Goal: Communication & Community: Answer question/provide support

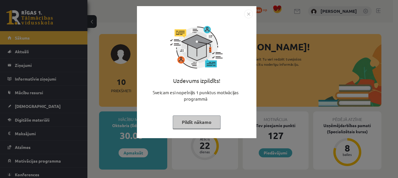
click at [208, 121] on button "Pildīt nākamo" at bounding box center [197, 122] width 48 height 13
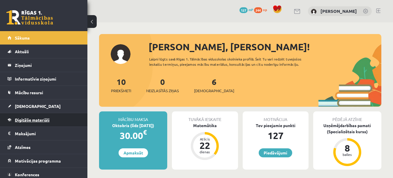
click at [28, 120] on span "Digitālie materiāli" at bounding box center [32, 120] width 35 height 5
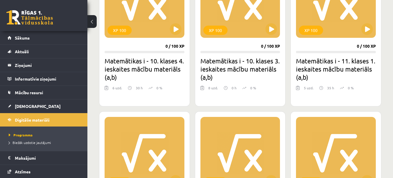
scroll to position [204, 0]
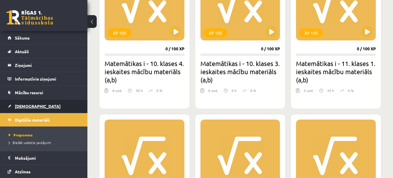
click at [29, 104] on link "[DEMOGRAPHIC_DATA]" at bounding box center [44, 106] width 73 height 13
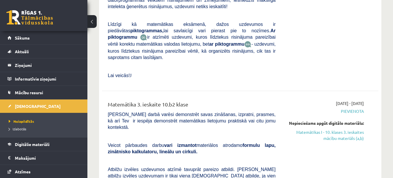
scroll to position [496, 0]
click at [51, 147] on link "Digitālie materiāli" at bounding box center [44, 144] width 73 height 13
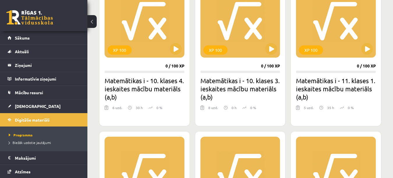
scroll to position [188, 0]
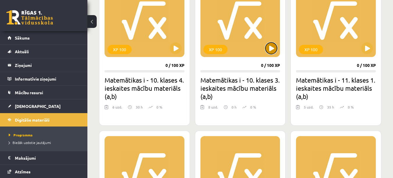
click at [271, 50] on button at bounding box center [272, 49] width 12 height 12
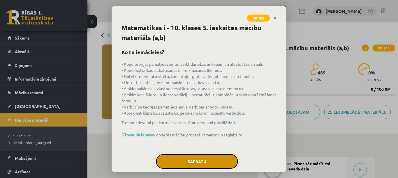
click at [223, 155] on button "Sapratu" at bounding box center [197, 162] width 82 height 15
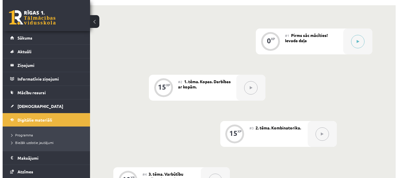
scroll to position [93, 0]
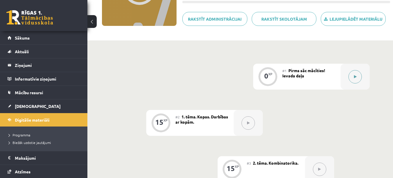
click at [356, 77] on icon at bounding box center [355, 76] width 3 height 3
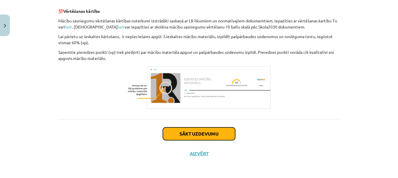
click at [191, 137] on button "Sākt uzdevumu" at bounding box center [199, 134] width 72 height 13
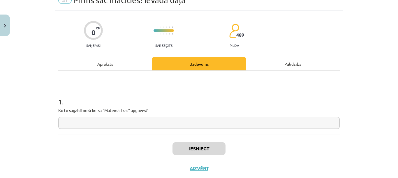
scroll to position [15, 0]
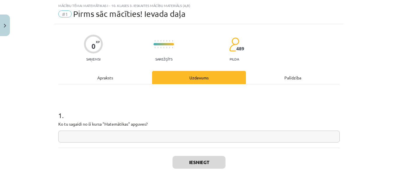
click at [190, 137] on input "text" at bounding box center [199, 137] width 282 height 12
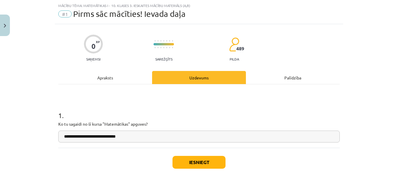
click at [73, 136] on input "**********" at bounding box center [199, 137] width 282 height 12
click at [142, 140] on input "**********" at bounding box center [199, 137] width 282 height 12
type input "**********"
click at [189, 161] on button "Iesniegt" at bounding box center [199, 162] width 53 height 13
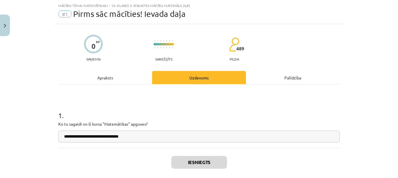
scroll to position [62, 0]
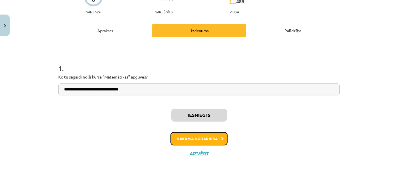
click at [215, 139] on button "Nākamā nodarbība" at bounding box center [199, 138] width 57 height 13
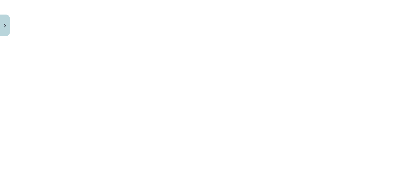
scroll to position [252, 0]
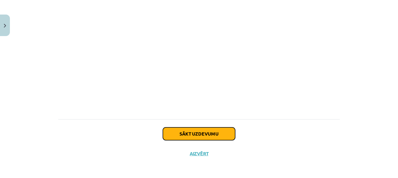
click at [211, 136] on button "Sākt uzdevumu" at bounding box center [199, 134] width 72 height 13
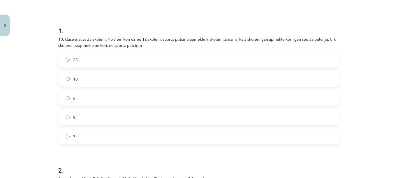
scroll to position [102, 0]
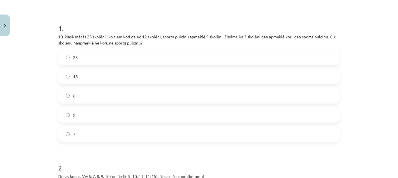
click at [320, 137] on label "7" at bounding box center [199, 134] width 281 height 15
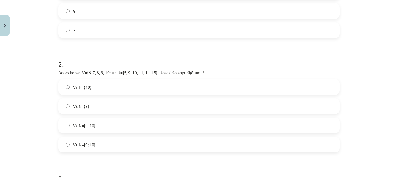
scroll to position [248, 0]
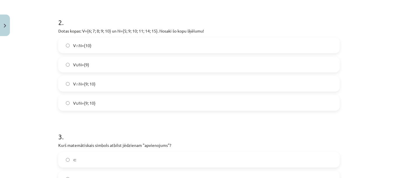
click at [222, 85] on label "V∩N={9; 10}" at bounding box center [199, 84] width 281 height 15
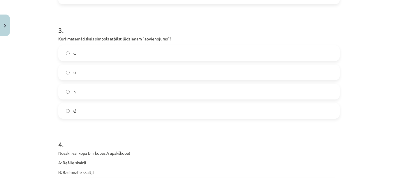
scroll to position [365, 0]
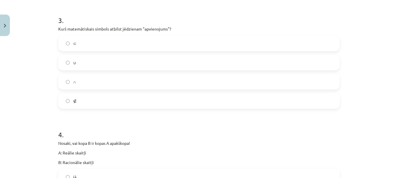
click at [234, 62] on label "∪" at bounding box center [199, 62] width 281 height 15
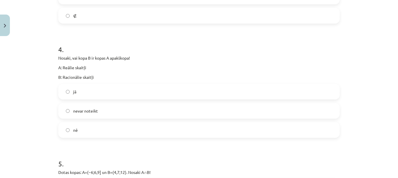
scroll to position [452, 0]
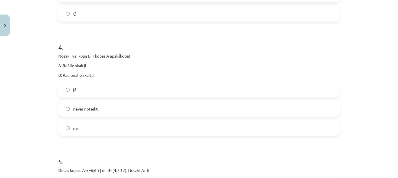
click at [228, 89] on label "jā" at bounding box center [199, 90] width 281 height 15
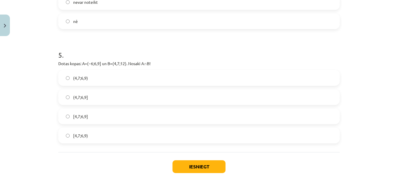
scroll to position [569, 0]
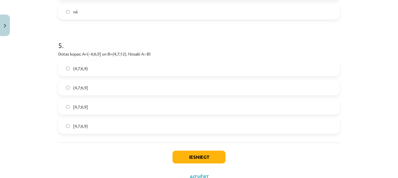
click at [178, 71] on label "(4,7;6,9)" at bounding box center [199, 68] width 281 height 15
click at [180, 90] on label "(4,7;6,9]" at bounding box center [199, 87] width 281 height 15
click at [214, 159] on button "Iesniegt" at bounding box center [199, 157] width 53 height 13
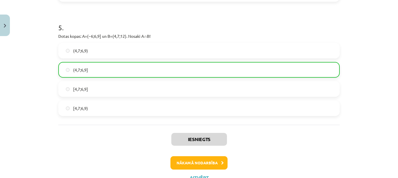
scroll to position [611, 0]
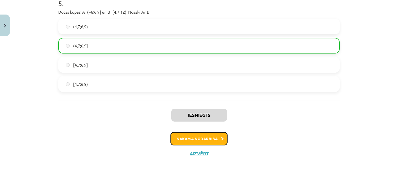
click at [192, 143] on button "Nākamā nodarbība" at bounding box center [199, 138] width 57 height 13
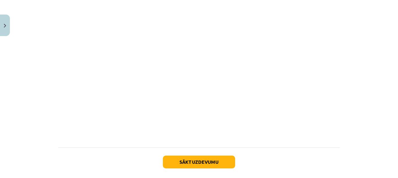
scroll to position [245, 0]
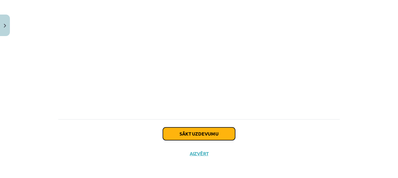
click at [193, 132] on button "Sākt uzdevumu" at bounding box center [199, 134] width 72 height 13
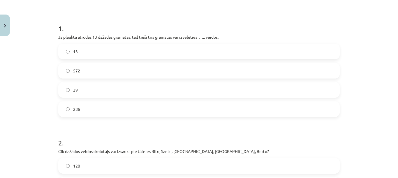
scroll to position [102, 0]
click at [293, 114] on label "286" at bounding box center [199, 109] width 281 height 15
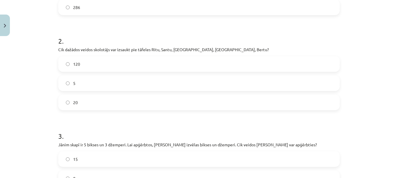
scroll to position [190, 0]
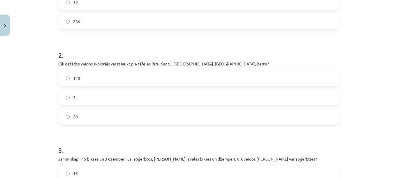
click at [277, 82] on label "120" at bounding box center [199, 78] width 281 height 15
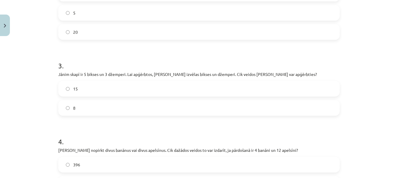
scroll to position [306, 0]
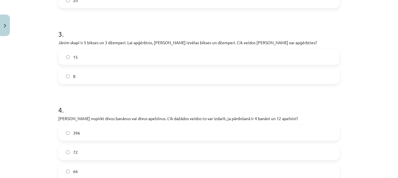
click at [304, 57] on label "15" at bounding box center [199, 57] width 281 height 15
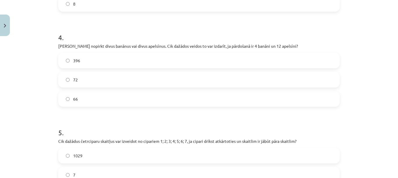
scroll to position [394, 0]
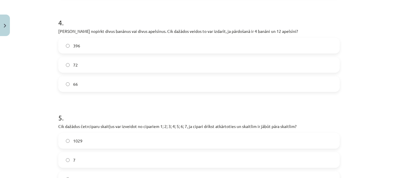
click at [279, 66] on label "72" at bounding box center [199, 65] width 281 height 15
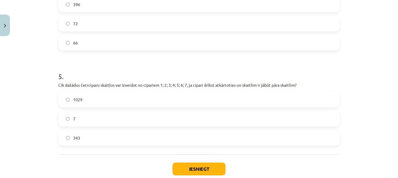
scroll to position [470, 0]
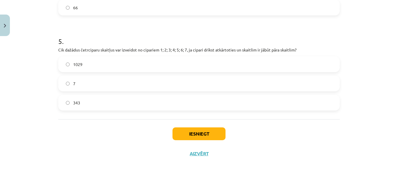
click at [265, 66] on label "1029" at bounding box center [199, 64] width 281 height 15
click at [213, 136] on button "Iesniegt" at bounding box center [199, 134] width 53 height 13
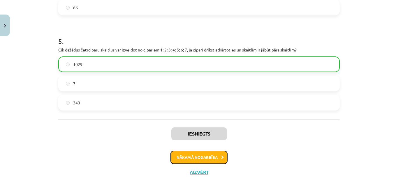
click at [215, 161] on button "Nākamā nodarbība" at bounding box center [199, 157] width 57 height 13
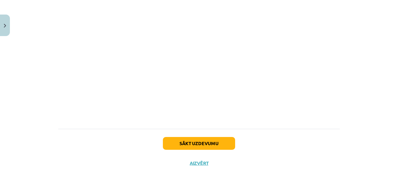
scroll to position [233, 0]
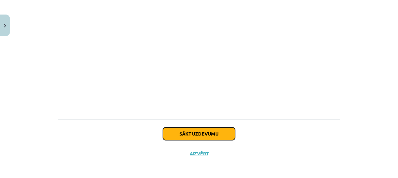
click at [224, 131] on button "Sākt uzdevumu" at bounding box center [199, 134] width 72 height 13
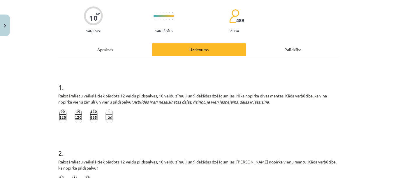
scroll to position [87, 0]
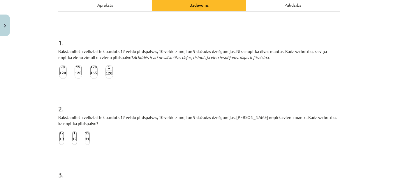
click at [90, 73] on img at bounding box center [94, 72] width 8 height 14
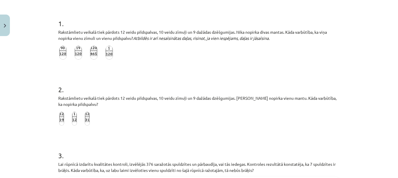
scroll to position [117, 0]
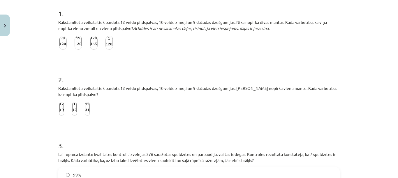
click at [86, 109] on img at bounding box center [87, 109] width 5 height 14
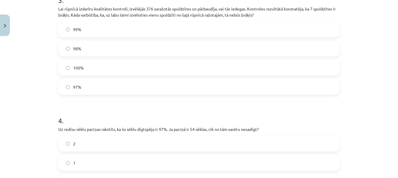
scroll to position [233, 0]
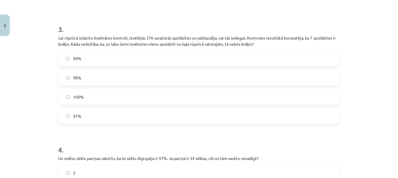
click at [251, 81] on label "98%" at bounding box center [199, 78] width 281 height 15
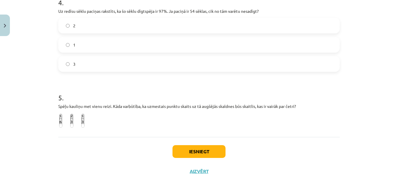
scroll to position [370, 0]
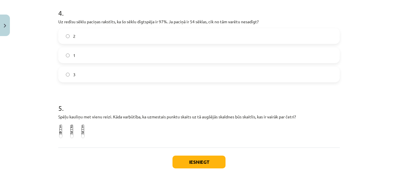
click at [249, 32] on label "2" at bounding box center [199, 36] width 281 height 15
click at [82, 129] on img at bounding box center [82, 132] width 3 height 14
click at [196, 161] on button "Iesniegt" at bounding box center [199, 162] width 53 height 13
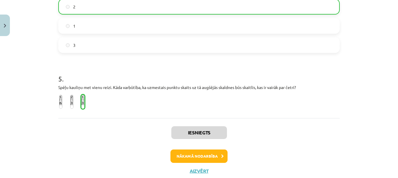
scroll to position [418, 0]
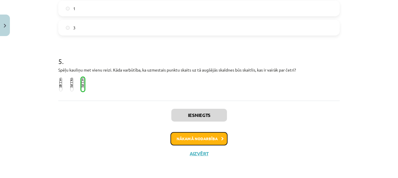
click at [178, 139] on button "Nākamā nodarbība" at bounding box center [199, 138] width 57 height 13
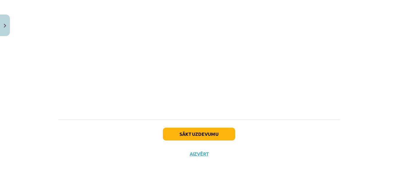
scroll to position [230, 0]
click at [210, 132] on button "Sākt uzdevumu" at bounding box center [199, 134] width 72 height 13
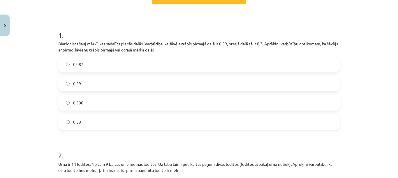
scroll to position [102, 0]
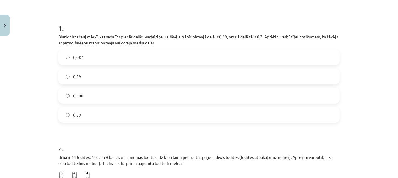
click at [325, 114] on label "0,59" at bounding box center [199, 115] width 281 height 15
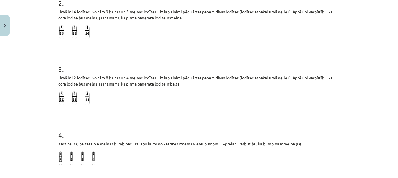
scroll to position [277, 0]
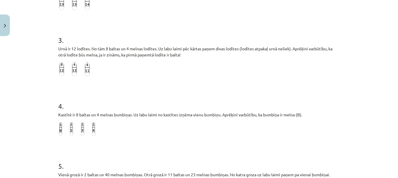
click at [85, 74] on img at bounding box center [87, 69] width 5 height 14
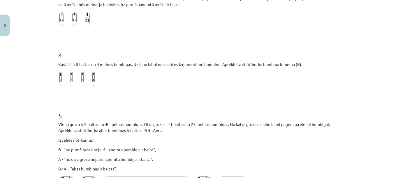
scroll to position [335, 0]
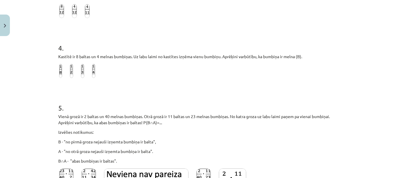
click at [81, 76] on img at bounding box center [82, 71] width 3 height 14
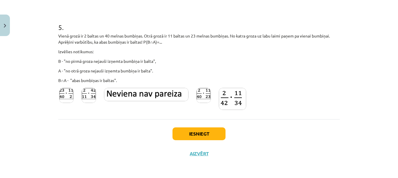
scroll to position [417, 0]
click at [235, 105] on img at bounding box center [232, 99] width 27 height 22
click at [200, 138] on button "Iesniegt" at bounding box center [199, 134] width 53 height 13
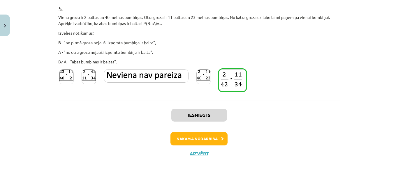
scroll to position [436, 0]
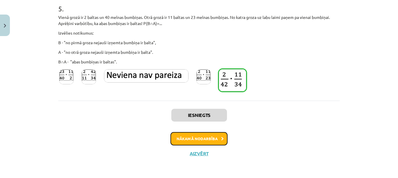
click at [200, 140] on button "Nākamā nodarbība" at bounding box center [199, 138] width 57 height 13
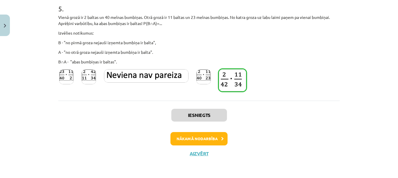
scroll to position [6, 0]
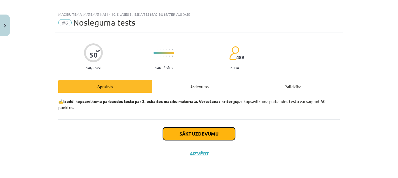
click at [230, 136] on button "Sākt uzdevumu" at bounding box center [199, 134] width 72 height 13
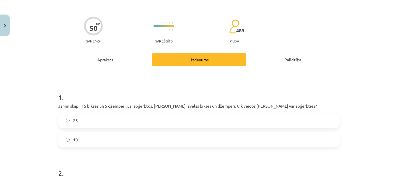
scroll to position [64, 0]
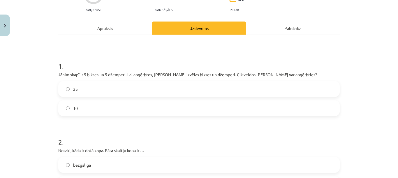
click at [325, 95] on label "25" at bounding box center [199, 89] width 281 height 15
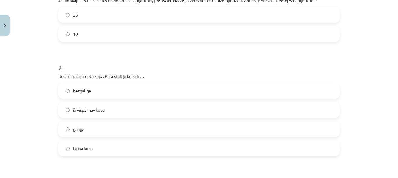
scroll to position [152, 0]
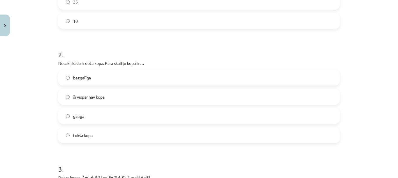
click at [214, 76] on label "bezgalīga" at bounding box center [199, 78] width 281 height 15
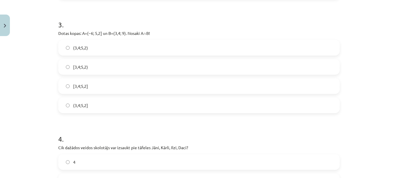
scroll to position [297, 0]
click at [187, 110] on label "(3,4;5,2]" at bounding box center [199, 104] width 281 height 15
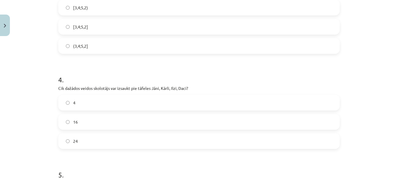
scroll to position [414, 0]
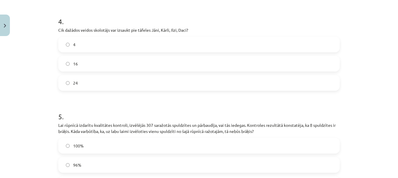
click at [200, 81] on label "24" at bounding box center [199, 83] width 281 height 15
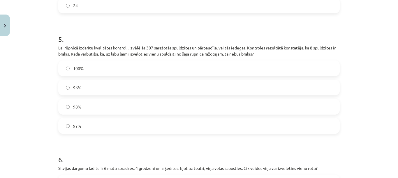
scroll to position [502, 0]
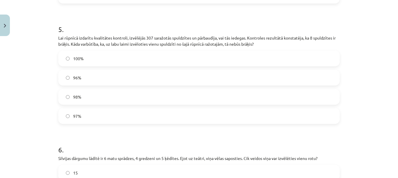
click at [178, 118] on label "97%" at bounding box center [199, 116] width 281 height 15
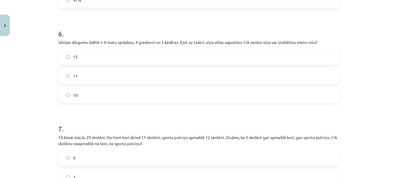
scroll to position [618, 0]
click at [225, 59] on label "15" at bounding box center [199, 56] width 281 height 15
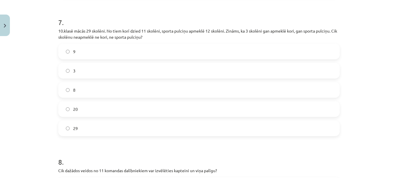
scroll to position [735, 0]
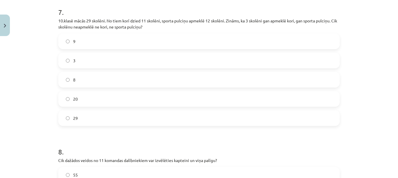
click at [270, 43] on label "9" at bounding box center [199, 41] width 281 height 15
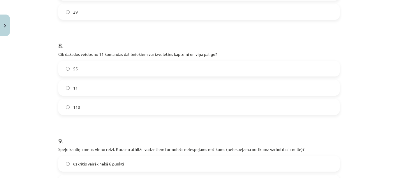
scroll to position [852, 0]
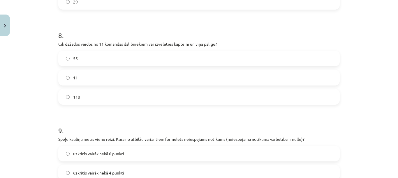
click at [318, 97] on label "110" at bounding box center [199, 97] width 281 height 15
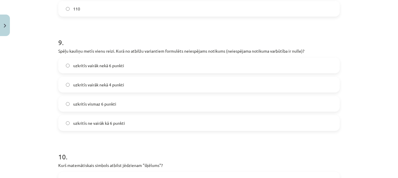
scroll to position [939, 0]
drag, startPoint x: 290, startPoint y: 125, endPoint x: 287, endPoint y: 127, distance: 4.1
click at [290, 125] on label "uzkritīs ne vairāk kā 6 punkti" at bounding box center [199, 124] width 281 height 15
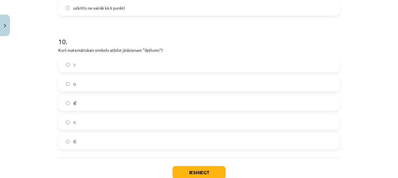
scroll to position [1056, 0]
click at [329, 63] on label "∩" at bounding box center [199, 64] width 281 height 15
click at [215, 172] on button "Iesniegt" at bounding box center [199, 172] width 53 height 13
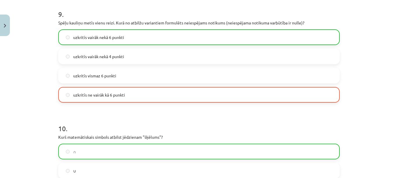
scroll to position [1113, 0]
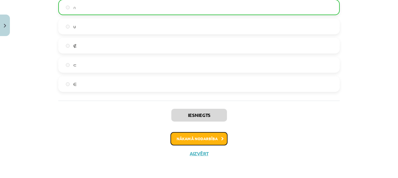
click at [180, 141] on button "Nākamā nodarbība" at bounding box center [199, 138] width 57 height 13
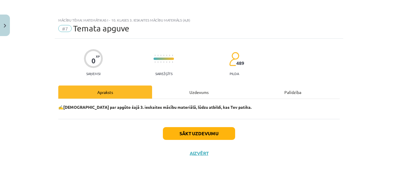
scroll to position [0, 0]
click at [180, 138] on button "Sākt uzdevumu" at bounding box center [199, 133] width 72 height 13
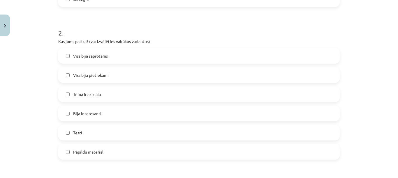
scroll to position [262, 0]
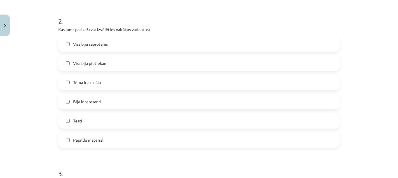
click at [134, 44] on label "Viss bija saprotams" at bounding box center [199, 44] width 281 height 15
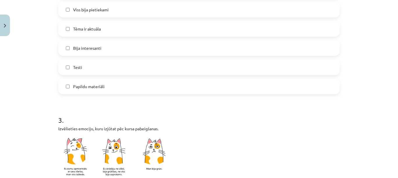
scroll to position [408, 0]
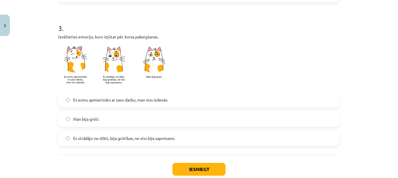
click at [116, 102] on span "Es esmu apmierināts ar savu darbu, man viss izdevās." at bounding box center [120, 100] width 95 height 6
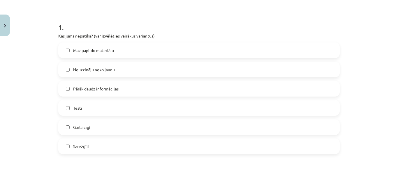
scroll to position [117, 0]
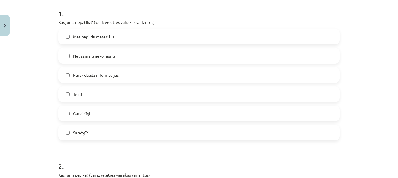
click at [63, 78] on label "Pārāk daudz informācijas" at bounding box center [199, 75] width 281 height 15
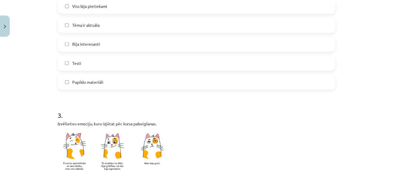
scroll to position [444, 0]
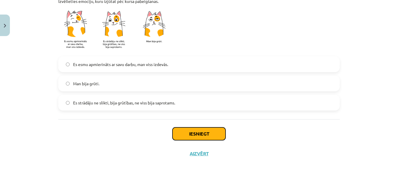
click at [204, 136] on button "Iesniegt" at bounding box center [199, 134] width 53 height 13
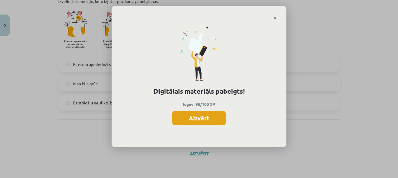
click at [202, 123] on button "Aizvērt" at bounding box center [199, 118] width 54 height 15
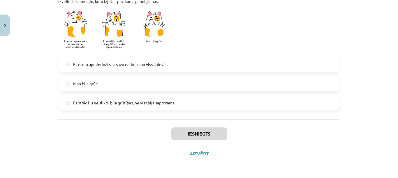
click at [194, 157] on div "Iesniegts Aizvērt" at bounding box center [199, 140] width 282 height 41
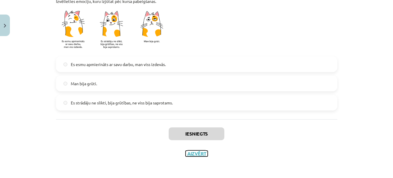
click at [194, 154] on button "Aizvērt" at bounding box center [197, 154] width 22 height 6
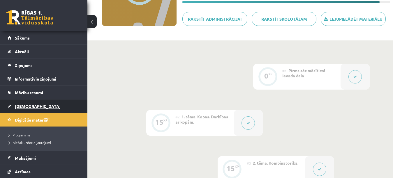
click at [42, 105] on link "[DEMOGRAPHIC_DATA]" at bounding box center [44, 106] width 73 height 13
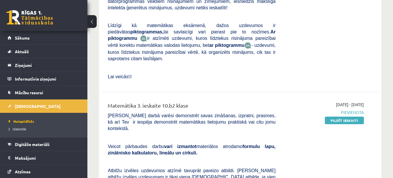
scroll to position [496, 0]
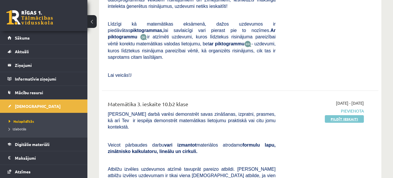
click at [345, 115] on link "Pildīt ieskaiti" at bounding box center [344, 119] width 39 height 8
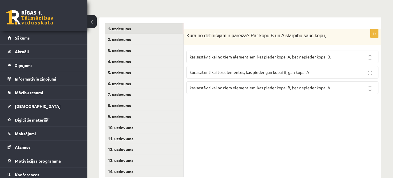
scroll to position [250, 0]
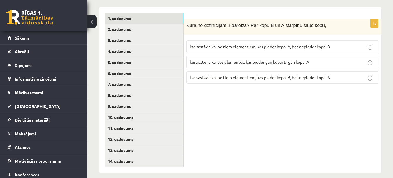
click at [340, 44] on p "kas sastāv tikai no tiem elementiem, kas pieder kopai A, bet nepieder kopai B." at bounding box center [283, 47] width 186 height 6
click at [167, 24] on link "2. uzdevums" at bounding box center [144, 29] width 78 height 11
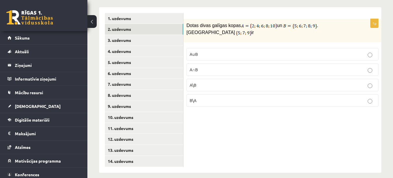
click at [235, 98] on p "B\A" at bounding box center [283, 101] width 186 height 6
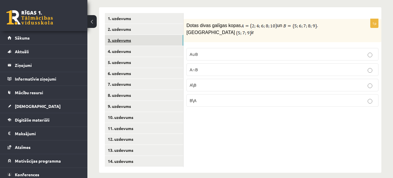
click at [169, 35] on link "3. uzdevums" at bounding box center [144, 40] width 78 height 11
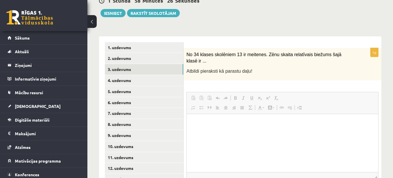
scroll to position [0, 0]
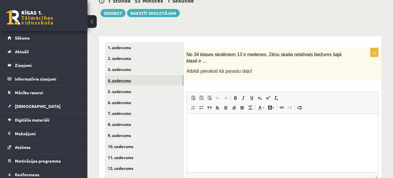
click at [138, 75] on link "4. uzdevums" at bounding box center [144, 80] width 78 height 11
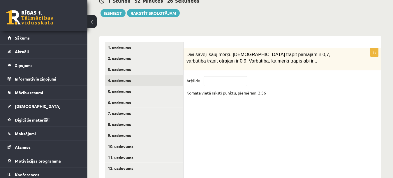
click at [229, 80] on fieldset "Atbilde - Komata vietā raksti punktu, piemēram, 3.56" at bounding box center [283, 86] width 192 height 21
click at [230, 78] on input "text" at bounding box center [226, 81] width 44 height 10
type input "****"
click at [145, 86] on link "5. uzdevums" at bounding box center [144, 91] width 78 height 11
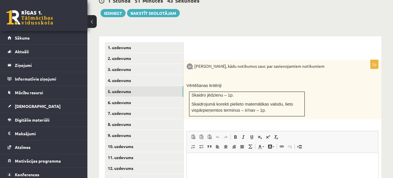
scroll to position [250, 0]
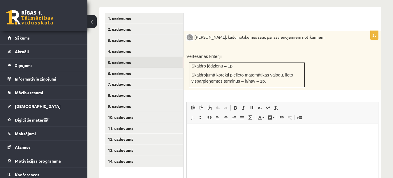
click at [274, 142] on html at bounding box center [283, 133] width 192 height 18
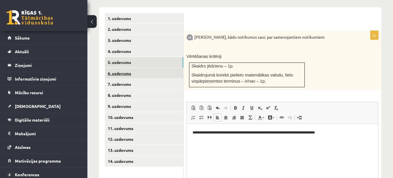
click at [162, 68] on link "6. uzdevums" at bounding box center [144, 73] width 78 height 11
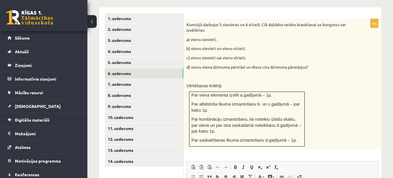
scroll to position [0, 0]
click at [154, 35] on link "3. uzdevums" at bounding box center [144, 40] width 78 height 11
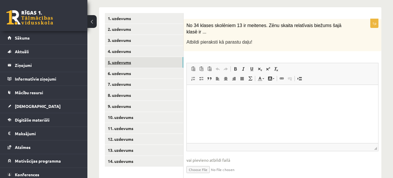
click at [147, 57] on link "5. uzdevums" at bounding box center [144, 62] width 78 height 11
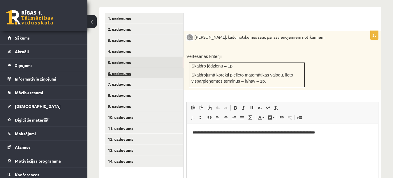
click at [146, 71] on link "6. uzdevums" at bounding box center [144, 73] width 78 height 11
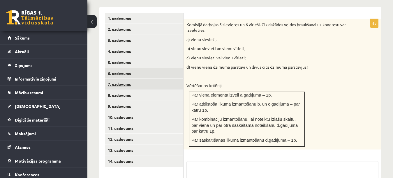
click at [146, 79] on link "7. uzdevums" at bounding box center [144, 84] width 78 height 11
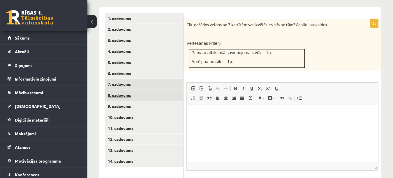
click at [165, 90] on link "8. uzdevums" at bounding box center [144, 95] width 78 height 11
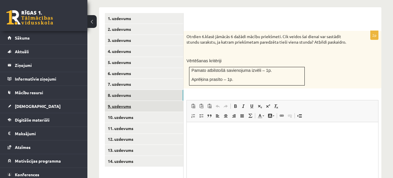
click at [159, 101] on link "9. uzdevums" at bounding box center [144, 106] width 78 height 11
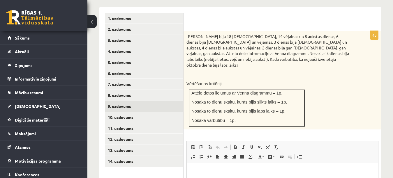
click at [361, 91] on div "Oktobrī bija 18 lietainas, 14 vējainas un 8 aukstas dienas, 6 dienas bija lieta…" at bounding box center [283, 80] width 198 height 99
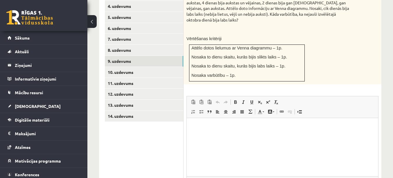
scroll to position [279, 0]
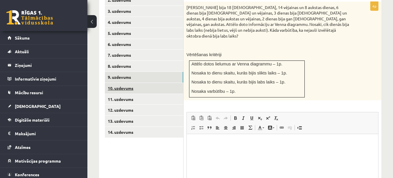
click at [134, 83] on link "10. uzdevums" at bounding box center [144, 88] width 78 height 11
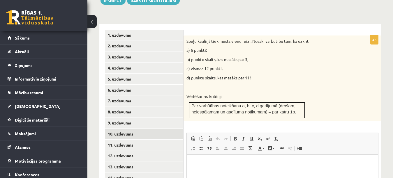
scroll to position [0, 0]
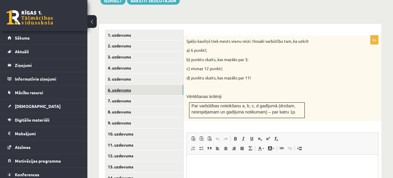
click at [172, 85] on link "6. uzdevums" at bounding box center [144, 90] width 78 height 11
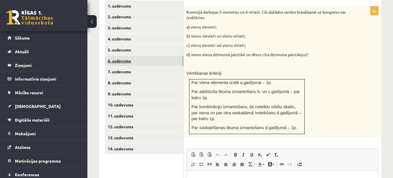
scroll to position [233, 0]
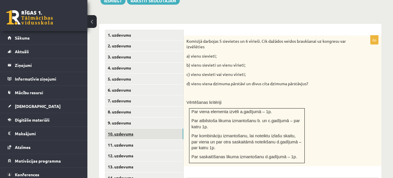
click at [166, 129] on link "10. uzdevums" at bounding box center [144, 134] width 78 height 11
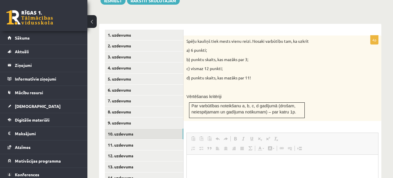
scroll to position [0, 0]
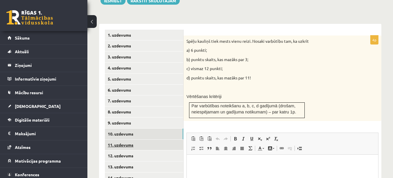
click at [149, 140] on link "11. uzdevums" at bounding box center [144, 145] width 78 height 11
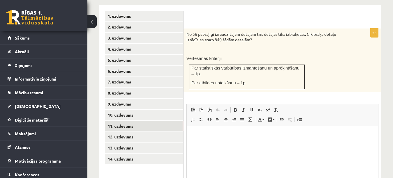
scroll to position [262, 0]
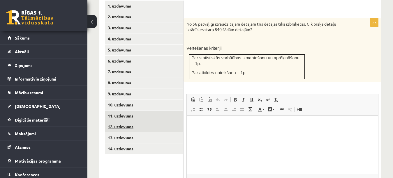
click at [175, 122] on link "12. uzdevums" at bounding box center [144, 127] width 78 height 11
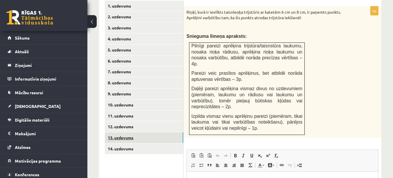
click at [176, 133] on link "13. uzdevums" at bounding box center [144, 138] width 78 height 11
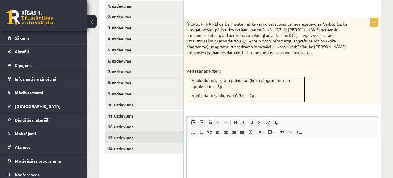
scroll to position [0, 0]
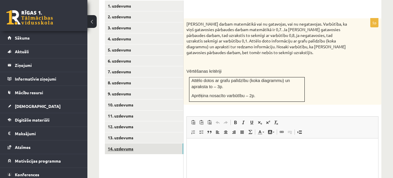
click at [175, 144] on link "14. uzdevums" at bounding box center [144, 149] width 78 height 11
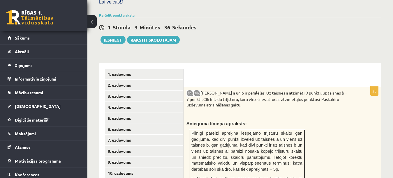
scroll to position [204, 0]
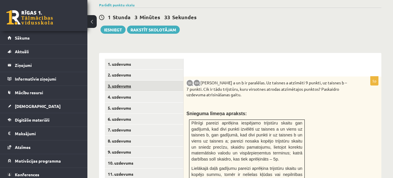
click at [180, 81] on link "3. uzdevums" at bounding box center [144, 86] width 78 height 11
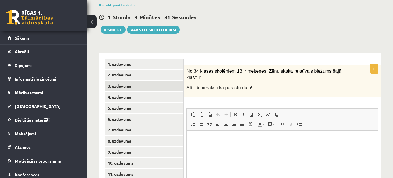
scroll to position [0, 0]
click at [180, 92] on link "4. uzdevums" at bounding box center [144, 97] width 78 height 11
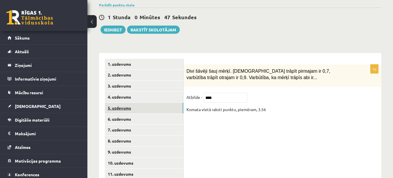
click at [179, 103] on link "5. uzdevums" at bounding box center [144, 108] width 78 height 11
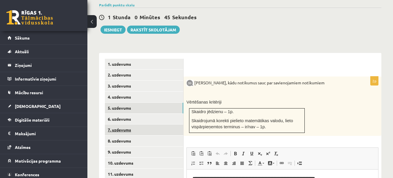
click at [179, 125] on link "7. uzdevums" at bounding box center [144, 130] width 78 height 11
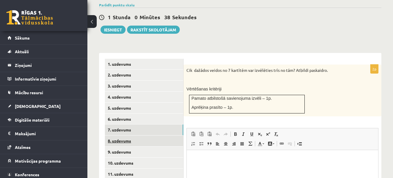
click at [180, 136] on link "8. uzdevums" at bounding box center [144, 141] width 78 height 11
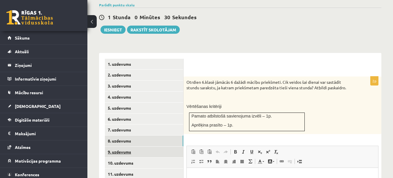
click at [171, 148] on link "9. uzdevums" at bounding box center [144, 152] width 78 height 11
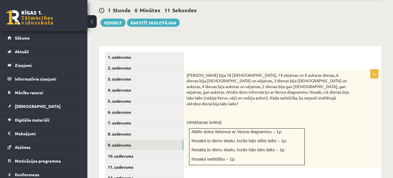
scroll to position [233, 0]
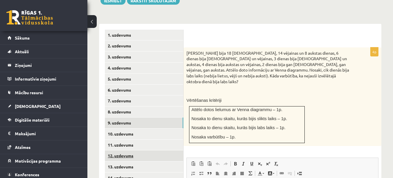
click at [130, 151] on link "12. uzdevums" at bounding box center [144, 156] width 78 height 11
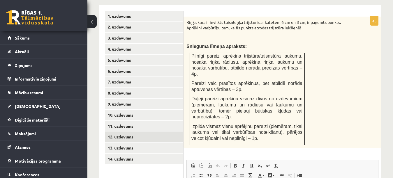
scroll to position [262, 0]
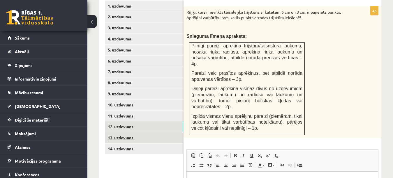
click at [118, 133] on link "13. uzdevums" at bounding box center [144, 138] width 78 height 11
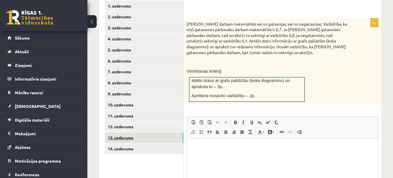
scroll to position [0, 0]
click at [120, 122] on link "12. uzdevums" at bounding box center [144, 127] width 78 height 11
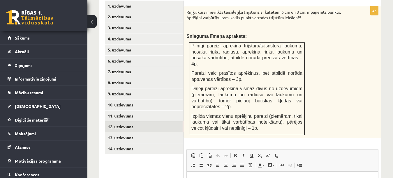
click at [324, 82] on div "Riņķī, kurā ir ievilkts taisnleņķa trijstūris ar katetēm 6 cm un 8 cm, ir paņem…" at bounding box center [283, 72] width 198 height 132
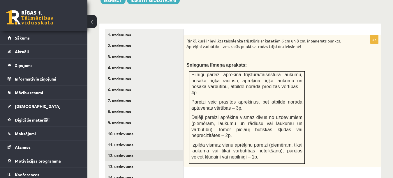
scroll to position [233, 0]
click at [146, 162] on link "13. uzdevums" at bounding box center [144, 167] width 78 height 11
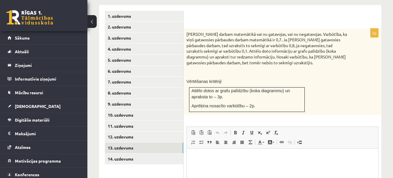
scroll to position [262, 0]
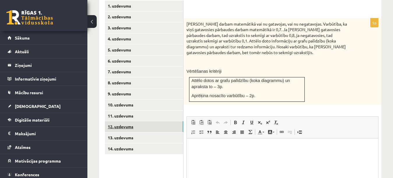
click at [167, 124] on link "12. uzdevums" at bounding box center [144, 127] width 78 height 11
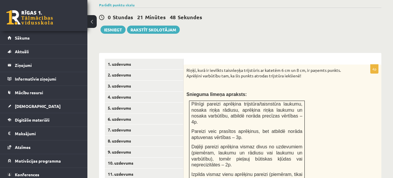
scroll to position [233, 0]
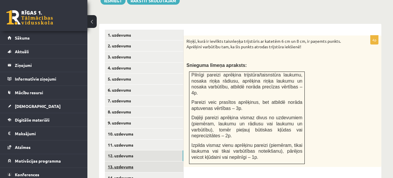
click at [177, 162] on link "13. uzdevums" at bounding box center [144, 167] width 78 height 11
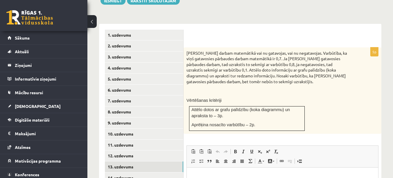
scroll to position [0, 0]
click at [176, 173] on link "14. uzdevums" at bounding box center [144, 178] width 78 height 11
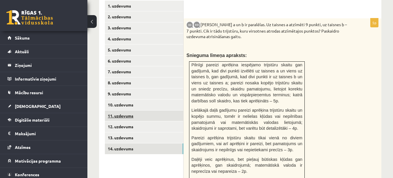
click at [160, 111] on link "11. uzdevums" at bounding box center [144, 116] width 78 height 11
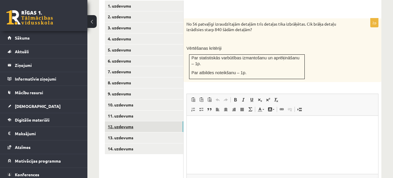
click at [159, 122] on link "12. uzdevums" at bounding box center [144, 127] width 78 height 11
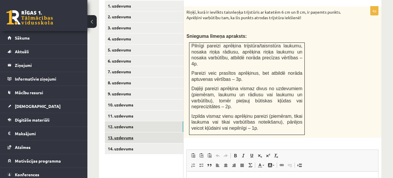
click at [162, 133] on link "13. uzdevums" at bounding box center [144, 138] width 78 height 11
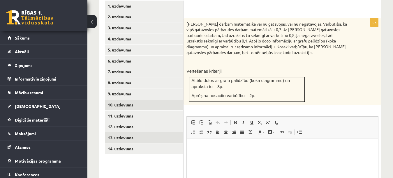
click at [149, 103] on link "10. uzdevums" at bounding box center [144, 105] width 78 height 11
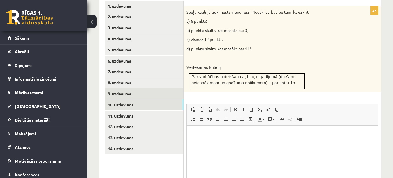
click at [144, 89] on link "9. uzdevums" at bounding box center [144, 94] width 78 height 11
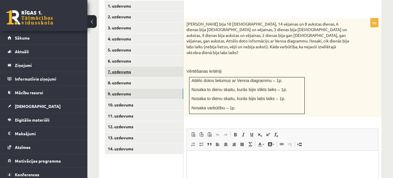
scroll to position [204, 0]
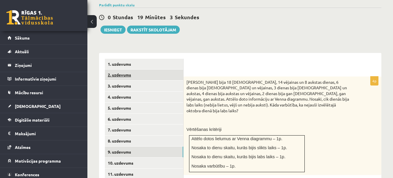
click at [147, 70] on link "2. uzdevums" at bounding box center [144, 75] width 78 height 11
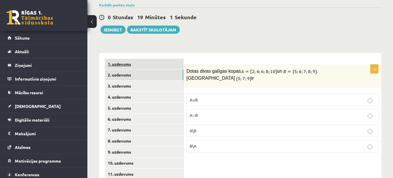
click at [147, 59] on link "1. uzdevums" at bounding box center [144, 64] width 78 height 11
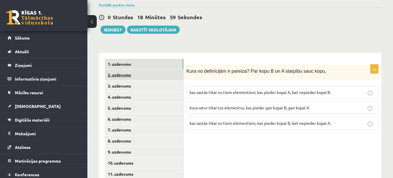
click at [152, 73] on link "2. uzdevums" at bounding box center [144, 75] width 78 height 11
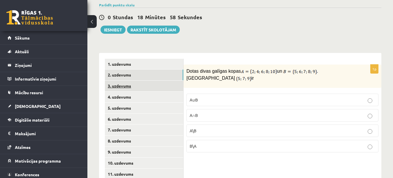
click at [152, 81] on link "3. uzdevums" at bounding box center [144, 86] width 78 height 11
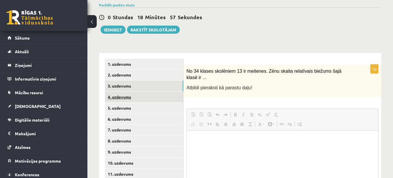
scroll to position [0, 0]
click at [156, 92] on link "4. uzdevums" at bounding box center [144, 97] width 78 height 11
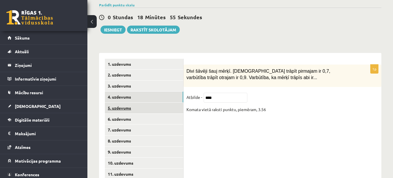
click at [157, 105] on link "5. uzdevums" at bounding box center [144, 108] width 78 height 11
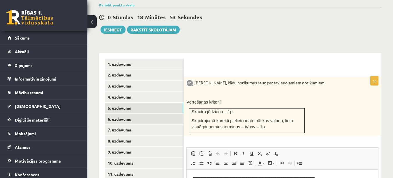
click at [156, 114] on link "6. uzdevums" at bounding box center [144, 119] width 78 height 11
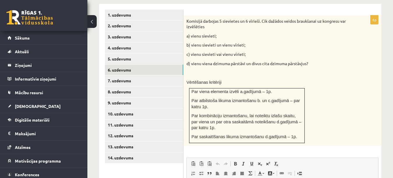
scroll to position [262, 0]
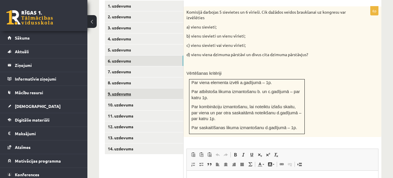
click at [152, 89] on link "9. uzdevums" at bounding box center [144, 94] width 78 height 11
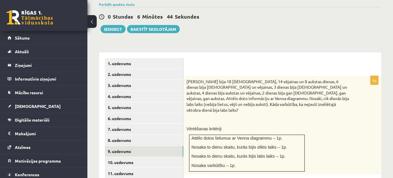
scroll to position [204, 0]
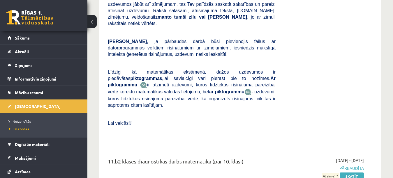
scroll to position [262, 0]
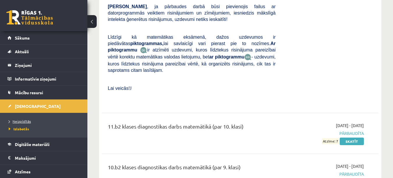
click at [32, 123] on link "Neizpildītās" at bounding box center [45, 121] width 73 height 5
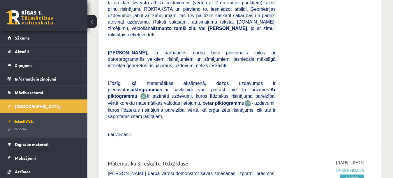
scroll to position [437, 0]
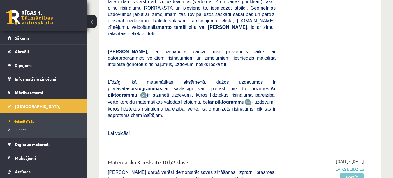
click at [353, 174] on link "Skatīt" at bounding box center [352, 178] width 24 height 8
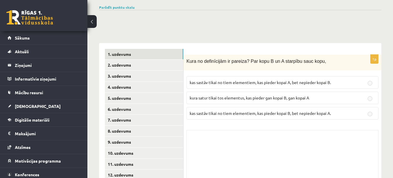
scroll to position [237, 0]
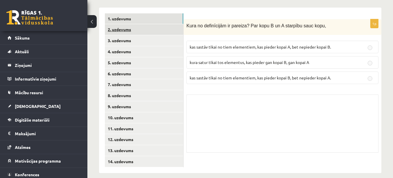
click at [160, 24] on link "2. uzdevums" at bounding box center [144, 29] width 78 height 11
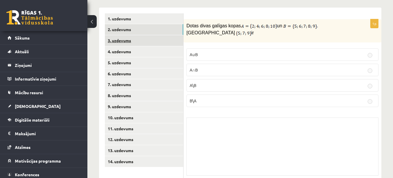
click at [164, 36] on link "3. uzdevums" at bounding box center [144, 40] width 78 height 11
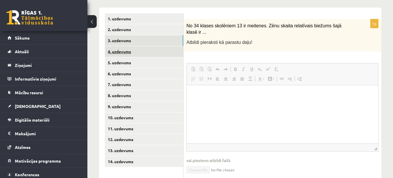
scroll to position [0, 0]
click at [166, 48] on link "4. uzdevums" at bounding box center [144, 51] width 78 height 11
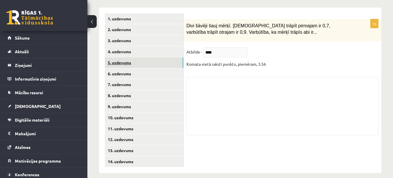
click at [164, 61] on link "5. uzdevums" at bounding box center [144, 62] width 78 height 11
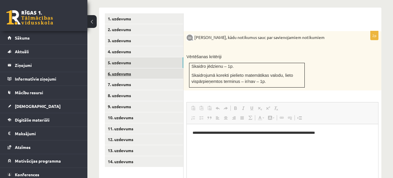
click at [162, 69] on link "6. uzdevums" at bounding box center [144, 74] width 78 height 11
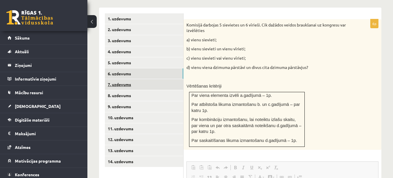
click at [162, 79] on link "7. uzdevums" at bounding box center [144, 84] width 78 height 11
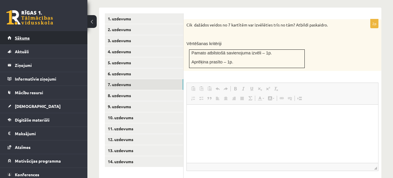
click at [37, 39] on link "Sākums" at bounding box center [44, 37] width 73 height 13
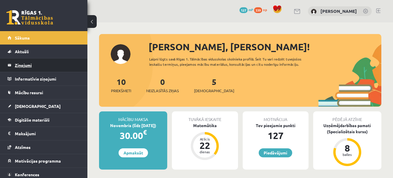
click at [54, 62] on legend "Ziņojumi 0" at bounding box center [47, 65] width 65 height 13
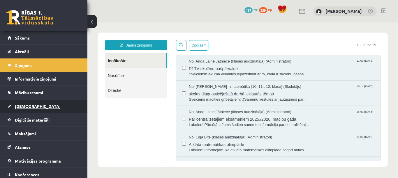
click at [33, 101] on link "[DEMOGRAPHIC_DATA]" at bounding box center [44, 106] width 73 height 13
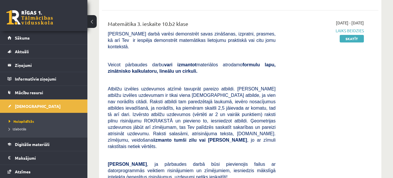
scroll to position [496, 0]
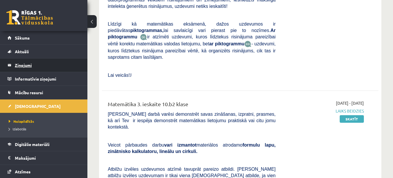
click at [25, 65] on legend "Ziņojumi 0" at bounding box center [47, 65] width 65 height 13
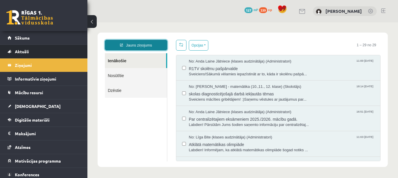
click at [139, 49] on link "Jauns ziņojums" at bounding box center [136, 45] width 62 height 10
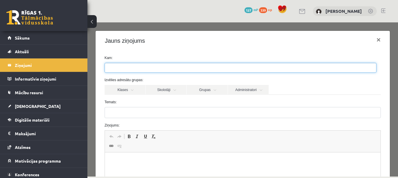
click at [136, 67] on ul at bounding box center [241, 67] width 272 height 9
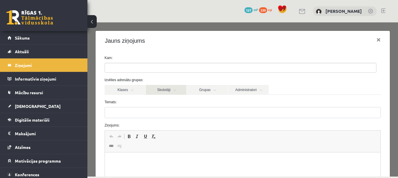
click at [161, 93] on link "Skolotāji" at bounding box center [166, 90] width 41 height 10
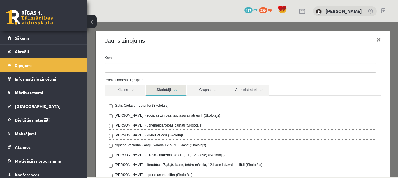
click at [108, 157] on div "Gatis Cielava - datorika (Skolotājs) Anita Jozus - sociālās zinības, sociālās z…" at bounding box center [243, 157] width 277 height 122
click at [161, 88] on link "Skolotāji" at bounding box center [166, 90] width 41 height 11
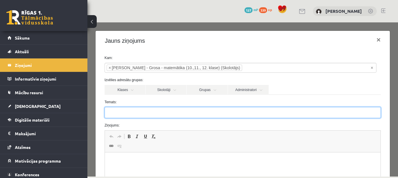
click at [149, 110] on input "Temats:" at bounding box center [243, 112] width 277 height 11
click at [120, 114] on input "**********" at bounding box center [243, 112] width 277 height 11
type input "**********"
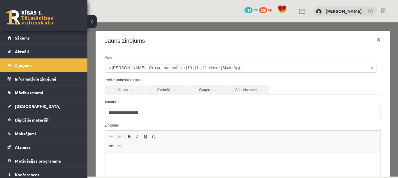
click at [148, 163] on p "Bagātinātā teksta redaktors, wiswyg-editor-47433963453380-1760087997-527" at bounding box center [243, 162] width 265 height 6
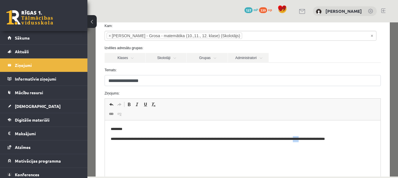
scroll to position [36, 0]
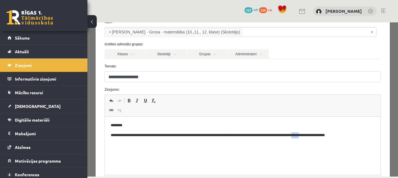
drag, startPoint x: 335, startPoint y: 136, endPoint x: 326, endPoint y: 156, distance: 22.1
click at [326, 144] on html "**********" at bounding box center [243, 130] width 276 height 27
click at [333, 123] on p "********" at bounding box center [241, 126] width 260 height 6
click at [336, 137] on p "**********" at bounding box center [241, 136] width 260 height 6
drag, startPoint x: 336, startPoint y: 136, endPoint x: 320, endPoint y: 137, distance: 15.5
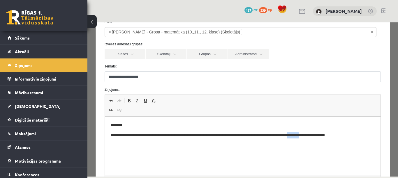
click at [320, 137] on p "**********" at bounding box center [241, 136] width 260 height 6
click at [311, 138] on p "**********" at bounding box center [241, 136] width 260 height 6
click at [312, 138] on p "**********" at bounding box center [241, 136] width 260 height 6
click at [311, 136] on p "**********" at bounding box center [241, 136] width 260 height 6
click at [313, 136] on p "**********" at bounding box center [241, 136] width 260 height 6
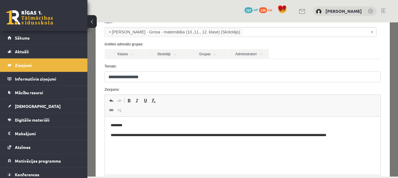
click at [367, 136] on p "**********" at bounding box center [241, 136] width 260 height 6
click at [169, 141] on p "**********" at bounding box center [241, 139] width 260 height 12
click at [231, 148] on html "**********" at bounding box center [243, 134] width 276 height 34
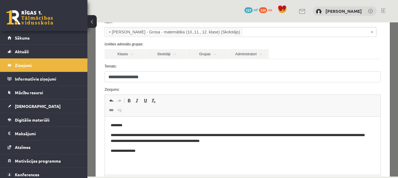
scroll to position [94, 0]
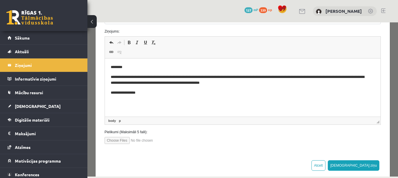
click at [122, 140] on input "file" at bounding box center [138, 140] width 66 height 7
type input "**********"
click at [372, 166] on button "[DEMOGRAPHIC_DATA] ziņu" at bounding box center [354, 166] width 52 height 10
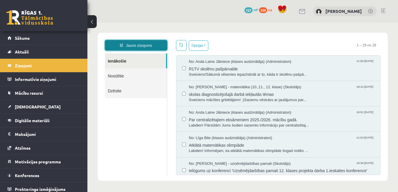
click at [160, 44] on link "Jauns ziņojums" at bounding box center [136, 45] width 62 height 10
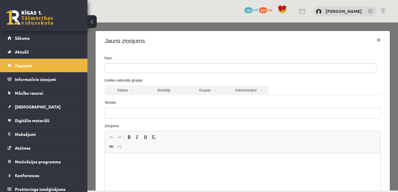
click at [158, 68] on ul at bounding box center [241, 67] width 272 height 9
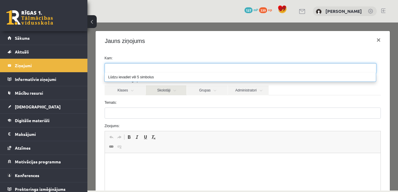
click at [171, 91] on link "Skolotāji" at bounding box center [166, 90] width 41 height 10
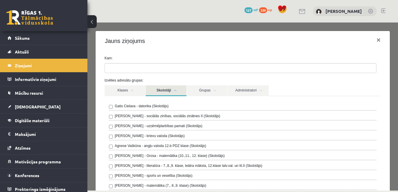
click at [128, 153] on label "[PERSON_NAME] - Grosa - matemātika (10.,11., 12. klase) (Skolotājs)" at bounding box center [170, 155] width 110 height 5
click at [295, 78] on label "Izvēlies adresātu grupas:" at bounding box center [243, 80] width 286 height 5
click at [171, 92] on link "Skolotāji" at bounding box center [166, 90] width 41 height 11
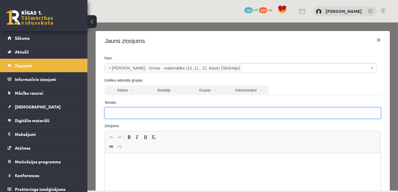
click at [176, 111] on input "Temats:" at bounding box center [243, 112] width 277 height 11
type input "**********"
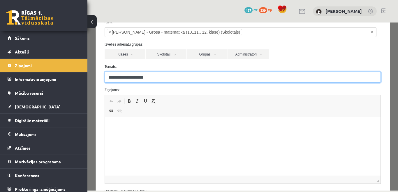
scroll to position [58, 0]
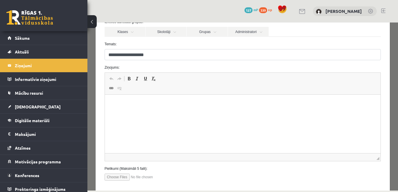
click at [159, 111] on html at bounding box center [243, 103] width 276 height 18
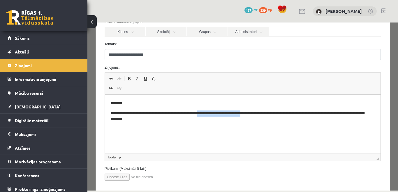
drag, startPoint x: 266, startPoint y: 113, endPoint x: 217, endPoint y: 114, distance: 48.7
click at [217, 114] on p "**********" at bounding box center [241, 116] width 260 height 12
click at [157, 121] on p "**********" at bounding box center [241, 116] width 260 height 12
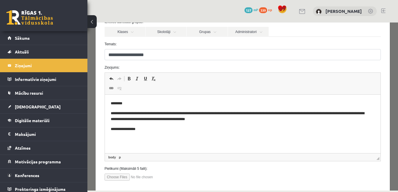
click at [123, 176] on input "file" at bounding box center [138, 176] width 66 height 7
type input "**********"
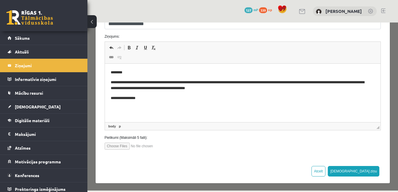
scroll to position [90, 0]
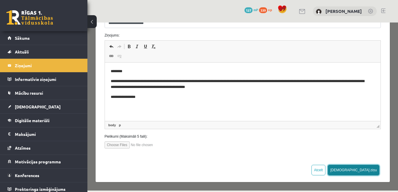
click at [366, 172] on button "[DEMOGRAPHIC_DATA] ziņu" at bounding box center [354, 169] width 52 height 10
click at [160, 146] on input "file" at bounding box center [138, 144] width 66 height 7
click at [123, 144] on input "file" at bounding box center [138, 144] width 66 height 7
click at [127, 146] on input "file" at bounding box center [138, 144] width 66 height 7
type input "**********"
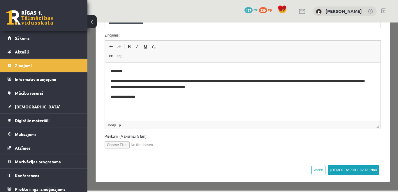
click at [159, 145] on input "file" at bounding box center [138, 144] width 66 height 7
click at [117, 144] on input "file" at bounding box center [138, 144] width 66 height 7
type input "**********"
click at [363, 170] on button "[DEMOGRAPHIC_DATA] ziņu" at bounding box center [354, 169] width 52 height 10
click at [131, 146] on input "file" at bounding box center [138, 144] width 66 height 7
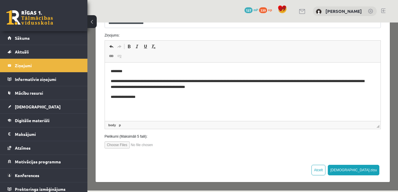
click at [121, 148] on input "file" at bounding box center [138, 144] width 66 height 7
click at [129, 144] on input "file" at bounding box center [138, 144] width 66 height 7
type input "**********"
click at [121, 145] on input "file" at bounding box center [138, 144] width 66 height 7
click at [254, 83] on p "**********" at bounding box center [241, 84] width 260 height 12
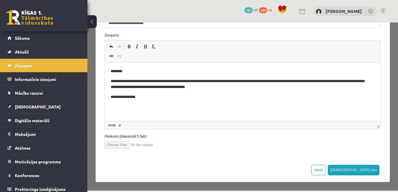
click at [128, 87] on p "**********" at bounding box center [241, 84] width 260 height 12
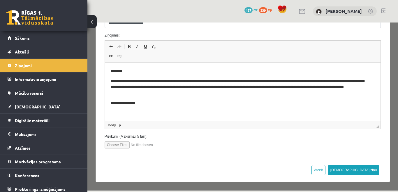
click at [118, 147] on input "file" at bounding box center [138, 144] width 66 height 7
type input "**********"
click at [371, 171] on button "[DEMOGRAPHIC_DATA] ziņu" at bounding box center [354, 169] width 52 height 10
click at [117, 146] on input "file" at bounding box center [138, 144] width 66 height 7
type input "**********"
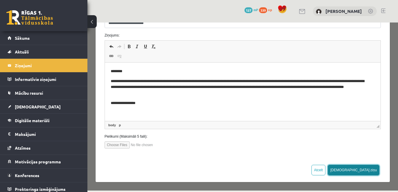
click at [362, 171] on button "Sūtīt ziņu" at bounding box center [354, 169] width 52 height 10
click at [121, 144] on input "file" at bounding box center [138, 144] width 66 height 7
type input "**********"
click at [120, 145] on input "file" at bounding box center [138, 144] width 66 height 7
type input "**********"
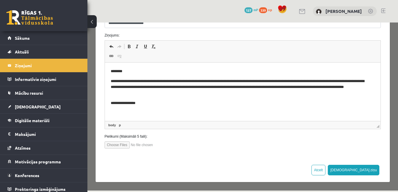
click at [135, 146] on input "file" at bounding box center [138, 144] width 66 height 7
click at [117, 145] on input "file" at bounding box center [138, 144] width 66 height 7
type input "**********"
click at [365, 169] on button "Sūtīt ziņu" at bounding box center [354, 169] width 52 height 10
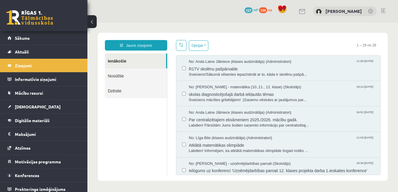
scroll to position [0, 0]
click at [143, 74] on link "Nosūtītie" at bounding box center [136, 75] width 62 height 15
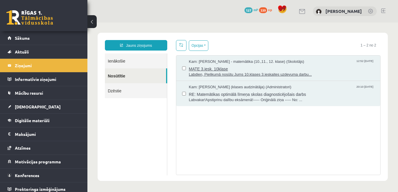
click at [221, 72] on span "Labdien, Pielikumā nosūtu Jums 10.klases 3.ieskaites uzdevuma darbu..." at bounding box center [282, 75] width 186 height 6
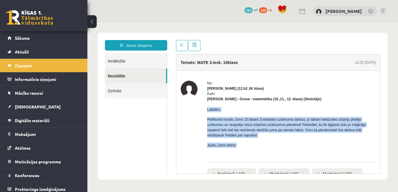
drag, startPoint x: 207, startPoint y: 109, endPoint x: 244, endPoint y: 144, distance: 50.3
click at [244, 144] on div "No: Roberts Reinis Liekniņš (12.b2 JK klase) Kam: Laima Tukāne - Grosa - matemā…" at bounding box center [278, 146] width 195 height 132
copy div "Labdien, Pielikumā nosūtu Jums 10.klases 3.ieskaites uzdevuma darbus, jo laikam…"
click at [252, 143] on p "Jauku Jums dienu!" at bounding box center [291, 144] width 169 height 5
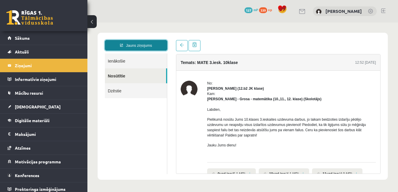
click at [137, 43] on link "Jauns ziņojums" at bounding box center [136, 45] width 62 height 10
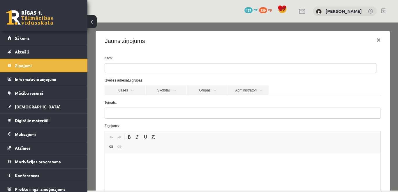
click at [153, 67] on ul at bounding box center [241, 67] width 272 height 9
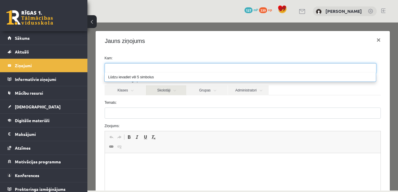
click at [166, 90] on link "Skolotāji" at bounding box center [166, 90] width 41 height 10
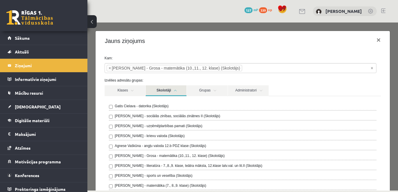
click at [173, 88] on link "Skolotāji" at bounding box center [166, 90] width 41 height 11
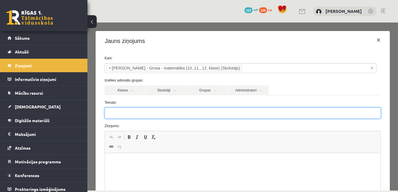
click at [168, 114] on input "Temats:" at bounding box center [243, 112] width 277 height 11
type input "**********"
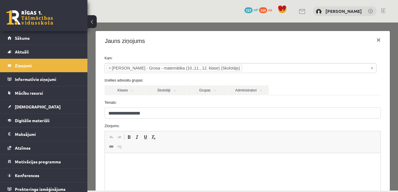
click at [167, 160] on p "Bagātinātā teksta redaktors, wiswyg-editor-47433797748060-1760089950-881" at bounding box center [243, 162] width 265 height 6
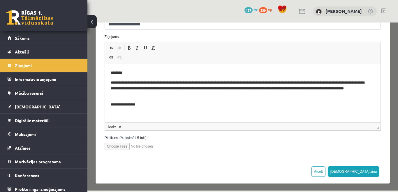
scroll to position [90, 0]
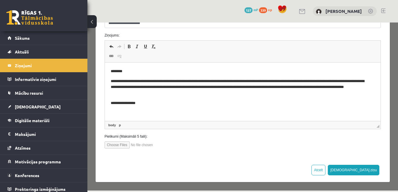
click at [126, 144] on input "file" at bounding box center [138, 144] width 66 height 7
type input "**********"
click at [364, 170] on button "Sūtīt ziņu" at bounding box center [354, 169] width 52 height 10
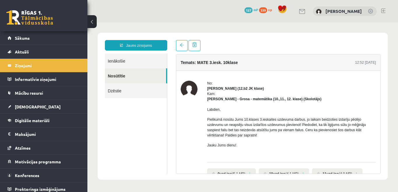
scroll to position [49, 0]
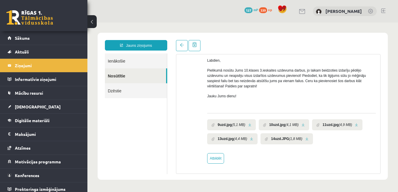
click at [137, 56] on link "Ienākošie" at bounding box center [136, 60] width 62 height 15
click at [180, 46] on span at bounding box center [182, 45] width 4 height 4
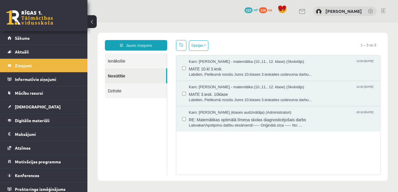
scroll to position [0, 0]
click at [219, 68] on span "MATE 10.kl 3.iesk." at bounding box center [282, 67] width 186 height 7
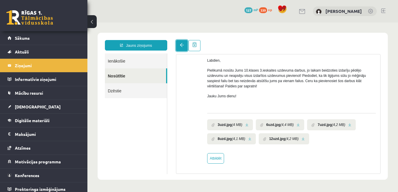
click at [183, 45] on span at bounding box center [182, 45] width 4 height 4
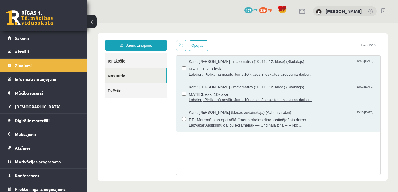
click at [217, 99] on span "Labdien, Pielikumā nosūtu Jums 10.klases 3.ieskaites uzdevuma darbu..." at bounding box center [282, 100] width 186 height 6
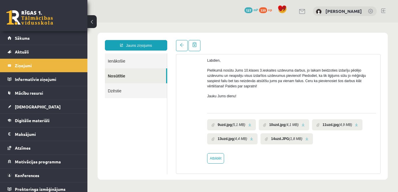
click at [236, 124] on icon "(5,1 MB)" at bounding box center [238, 124] width 13 height 5
click at [248, 124] on link at bounding box center [249, 125] width 3 height 4
click at [302, 126] on link at bounding box center [303, 125] width 3 height 4
click at [355, 125] on link at bounding box center [356, 125] width 3 height 4
click at [251, 139] on link at bounding box center [251, 139] width 3 height 4
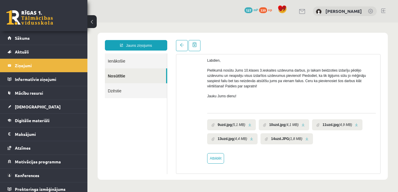
click at [306, 139] on link at bounding box center [307, 139] width 3 height 4
click at [181, 50] on link at bounding box center [182, 45] width 12 height 11
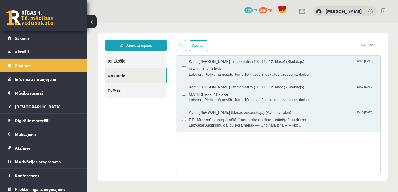
click at [213, 72] on span "Labdien, Pielikumā nosūtu Jums 10.klases 3.ieskaites uzdevuma darbu..." at bounding box center [282, 75] width 186 height 6
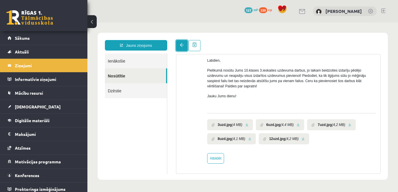
click at [180, 48] on link at bounding box center [182, 45] width 12 height 11
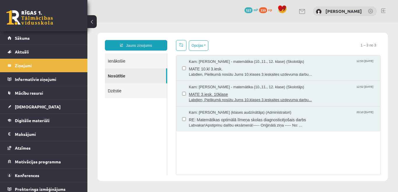
click at [220, 90] on span "MATE 3.iesk. 10klase" at bounding box center [282, 93] width 186 height 7
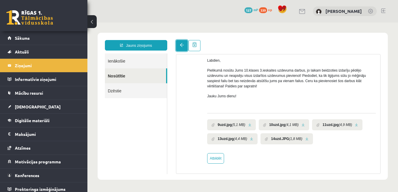
click at [183, 46] on span at bounding box center [182, 45] width 4 height 4
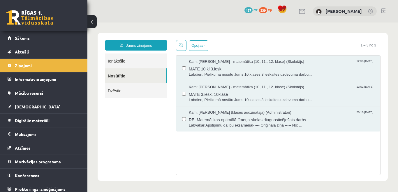
click at [207, 73] on span "Labdien, Pielikumā nosūtu Jums 10.klases 3.ieskaites uzdevuma darbu..." at bounding box center [282, 75] width 186 height 6
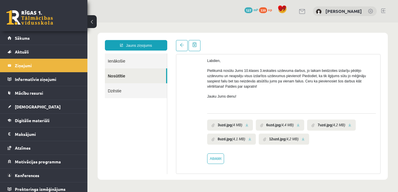
scroll to position [49, 0]
click at [246, 125] on link at bounding box center [247, 125] width 3 height 4
click at [298, 124] on link at bounding box center [298, 125] width 3 height 4
click at [349, 125] on link at bounding box center [350, 125] width 3 height 4
click at [249, 138] on link at bounding box center [249, 139] width 3 height 4
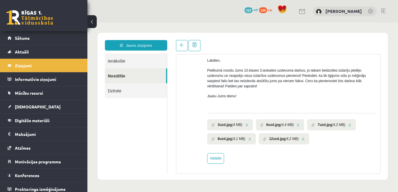
click at [302, 139] on link at bounding box center [303, 139] width 3 height 4
click at [179, 46] on link at bounding box center [182, 45] width 12 height 11
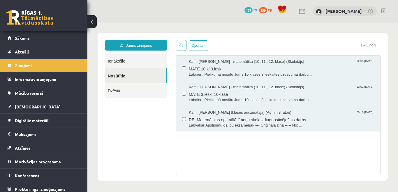
scroll to position [0, 0]
click at [209, 72] on span "Labdien, Pielikumā nosūtu Jums 10.klases 3.ieskaites uzdevuma darbu..." at bounding box center [282, 75] width 186 height 6
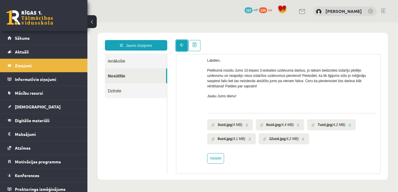
click at [183, 45] on span at bounding box center [182, 45] width 4 height 4
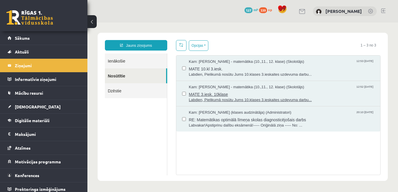
click at [239, 94] on span "MATE 3.iesk. 10klase" at bounding box center [282, 93] width 186 height 7
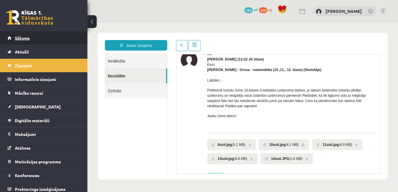
click at [69, 43] on link "Sākums" at bounding box center [44, 37] width 73 height 13
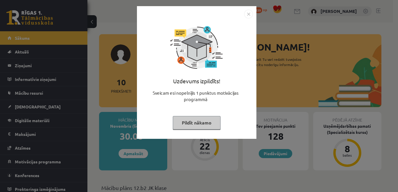
click at [199, 120] on button "Pildīt nākamo" at bounding box center [197, 122] width 48 height 13
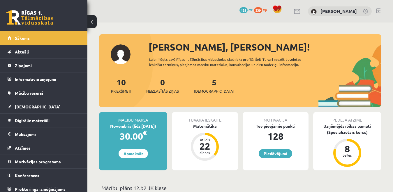
click at [380, 10] on link at bounding box center [379, 10] width 4 height 5
